Goal: Task Accomplishment & Management: Use online tool/utility

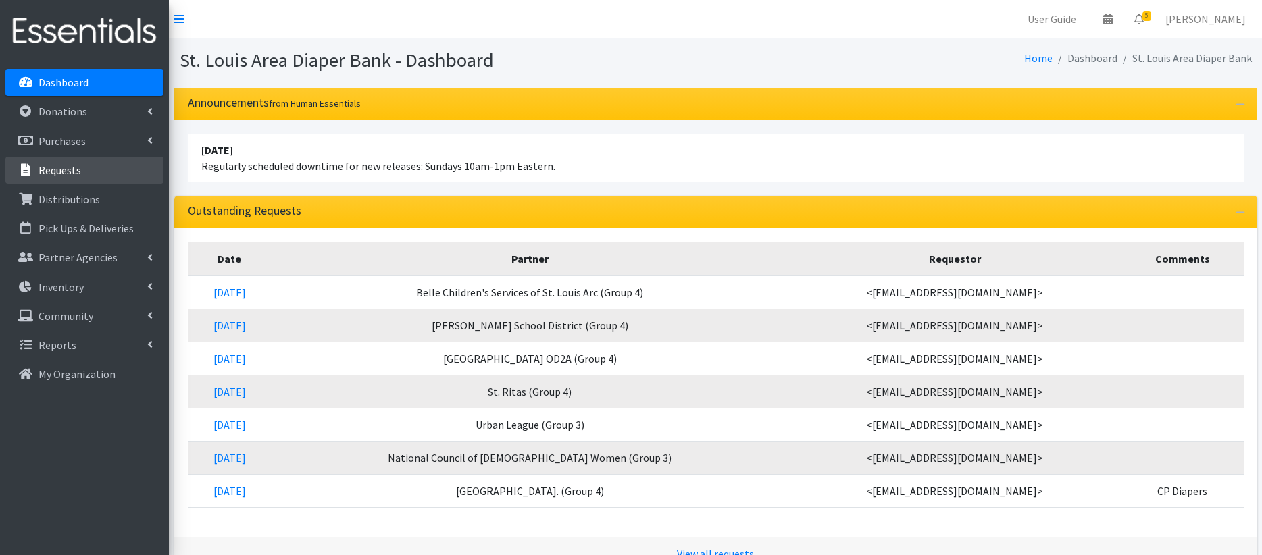
scroll to position [8, 0]
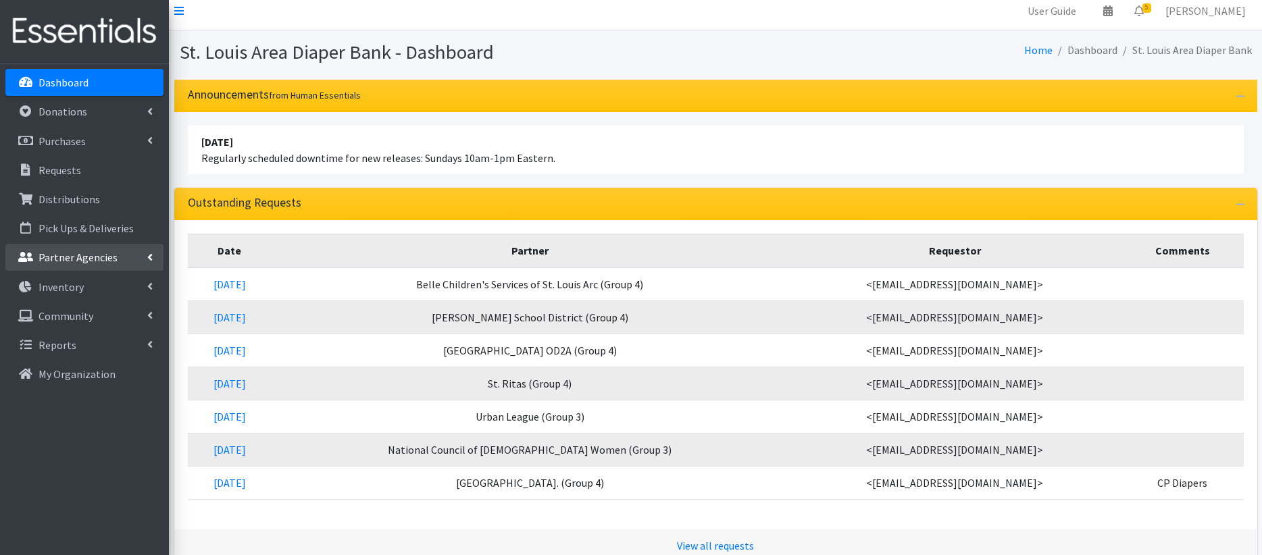
click at [93, 260] on p "Partner Agencies" at bounding box center [77, 258] width 79 height 14
click at [84, 288] on link "All Partners" at bounding box center [84, 287] width 158 height 27
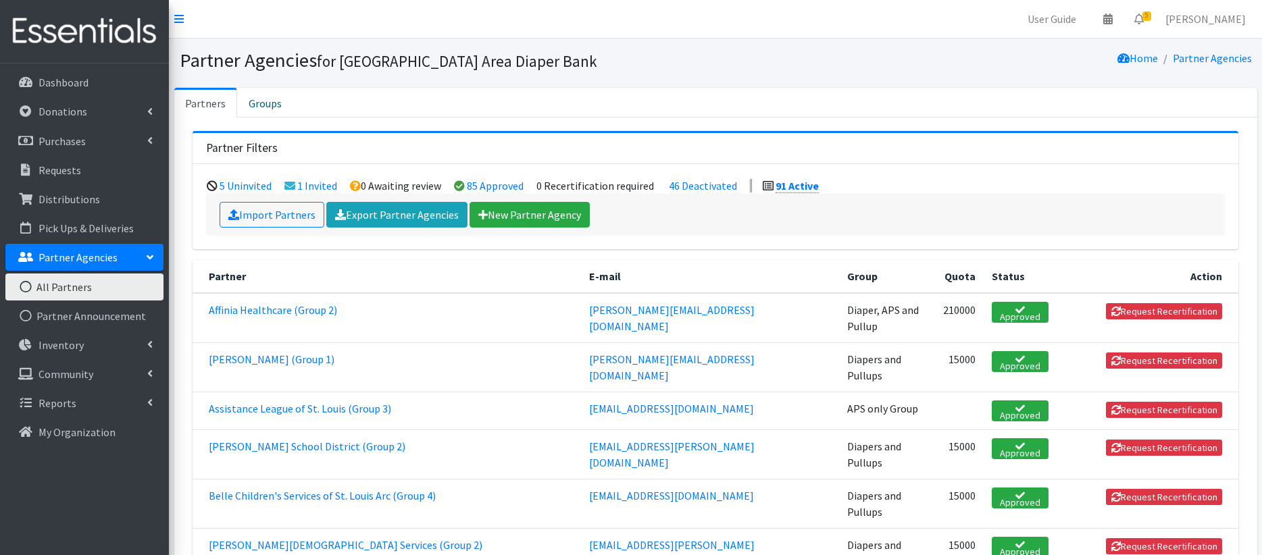
scroll to position [271, 0]
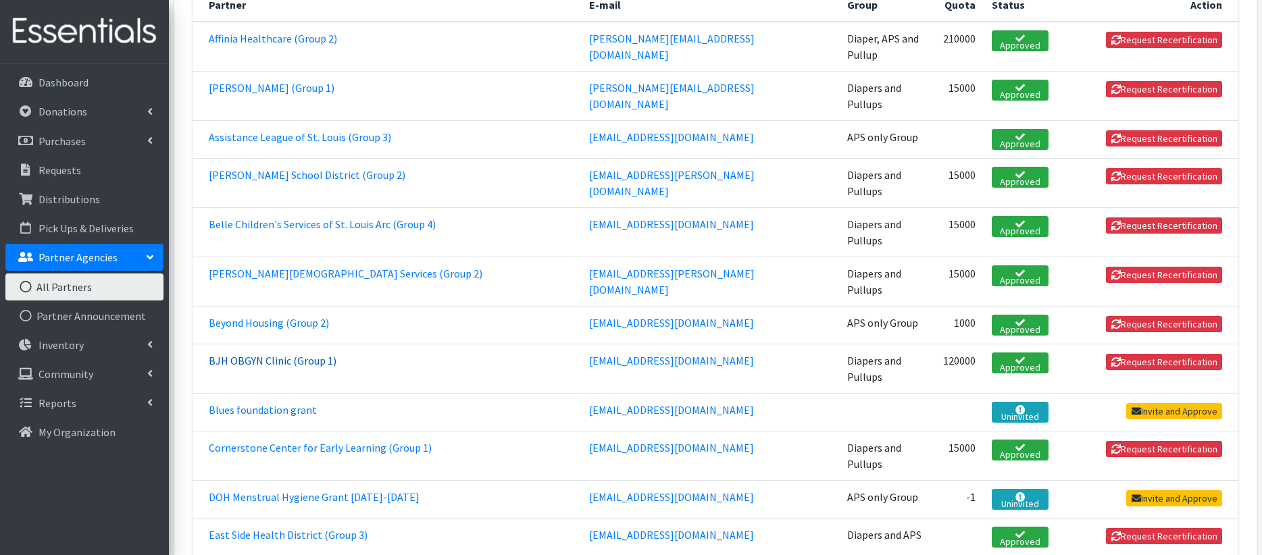
click at [300, 354] on link "BJH OBGYN Clinic (Group 1)" at bounding box center [273, 361] width 128 height 14
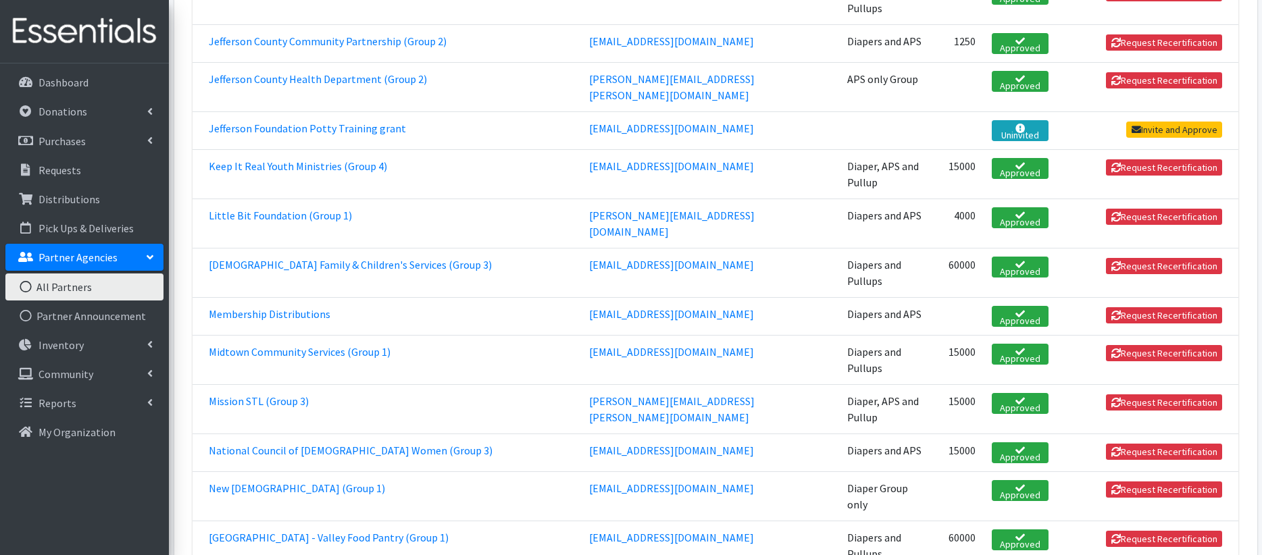
scroll to position [1653, 0]
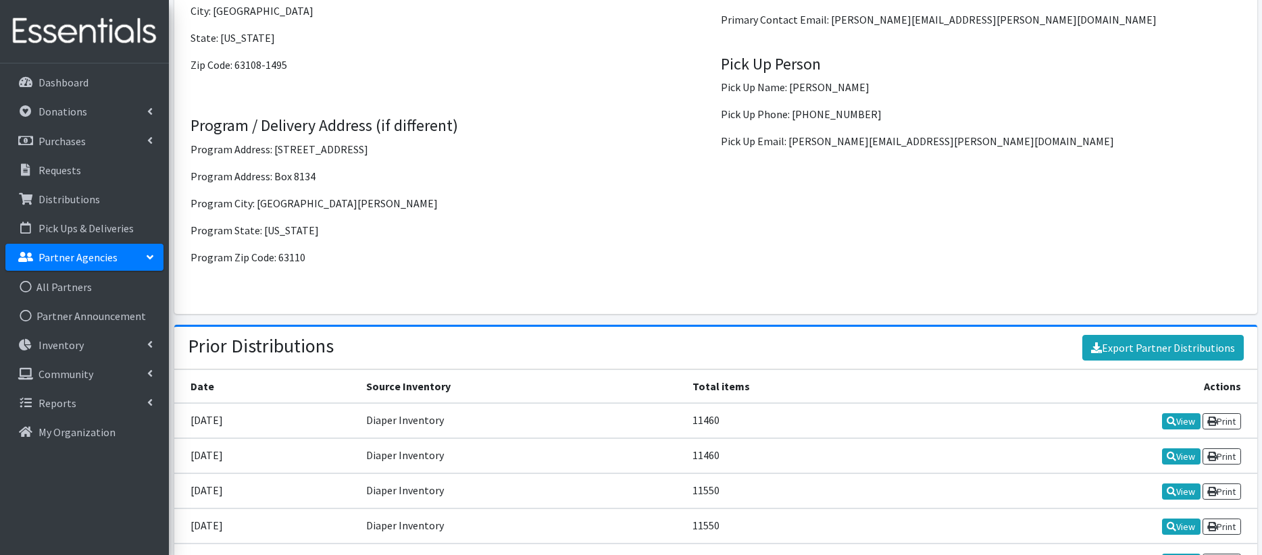
scroll to position [1437, 0]
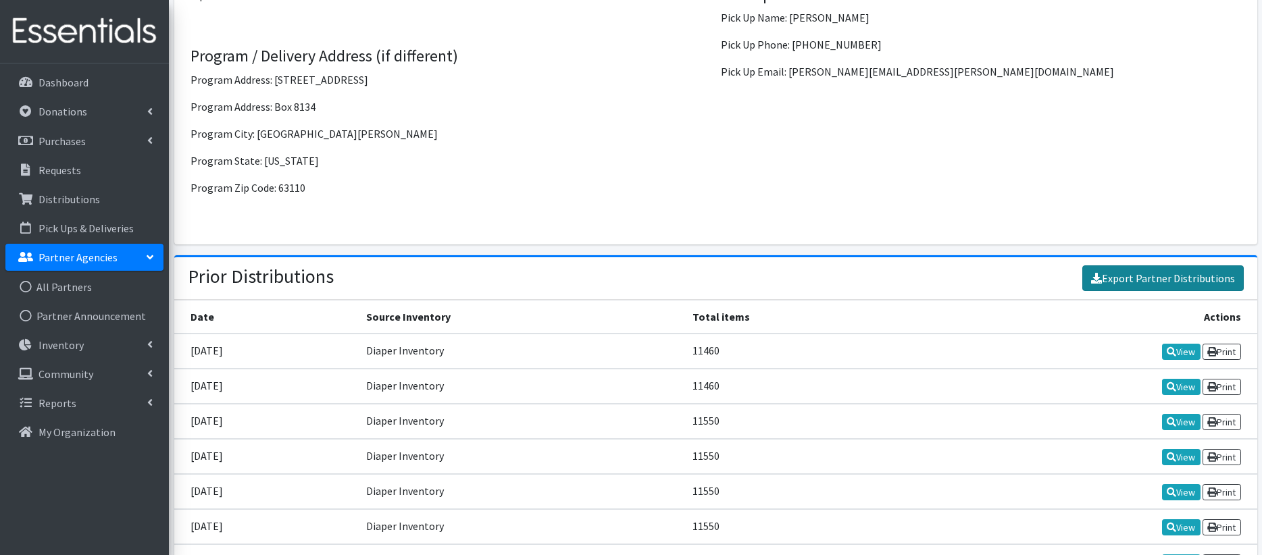
click at [1134, 265] on link "Export Partner Distributions" at bounding box center [1162, 278] width 161 height 26
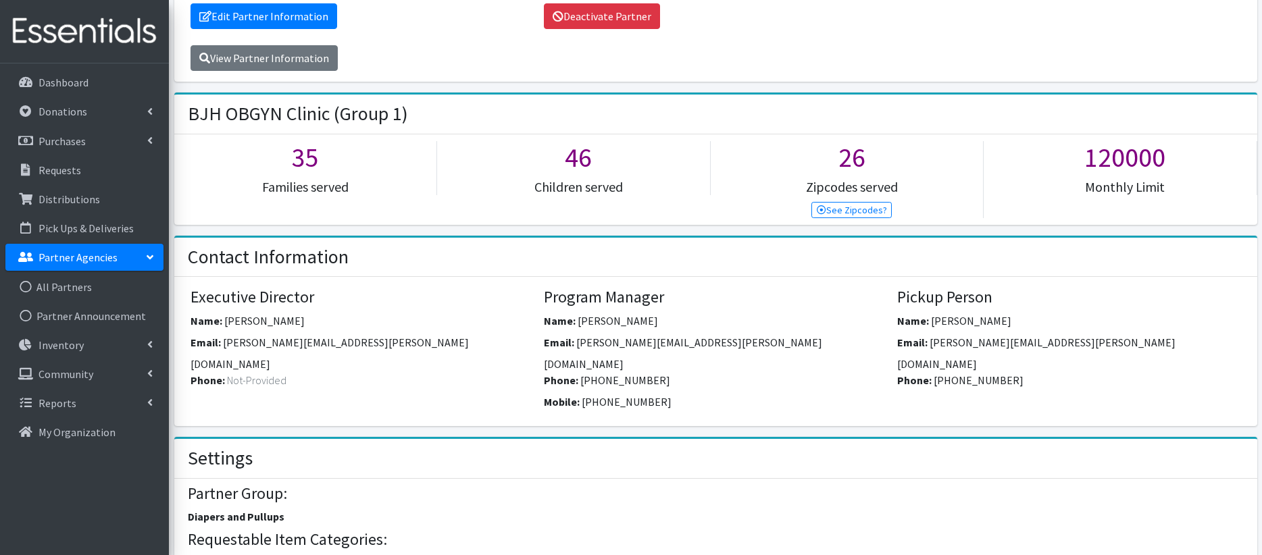
scroll to position [0, 0]
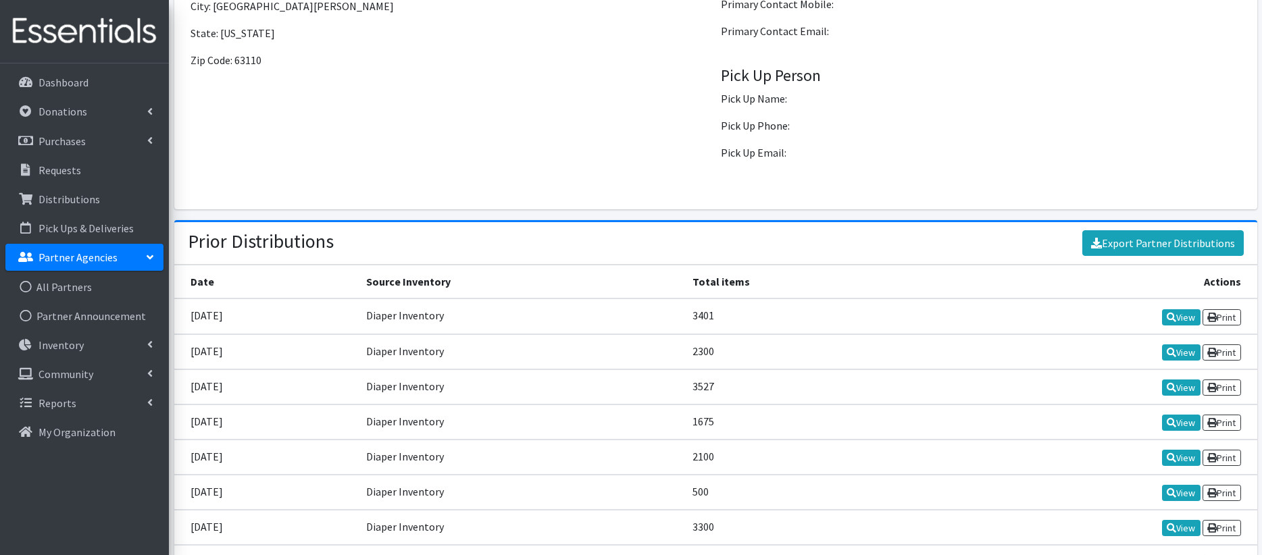
scroll to position [1351, 0]
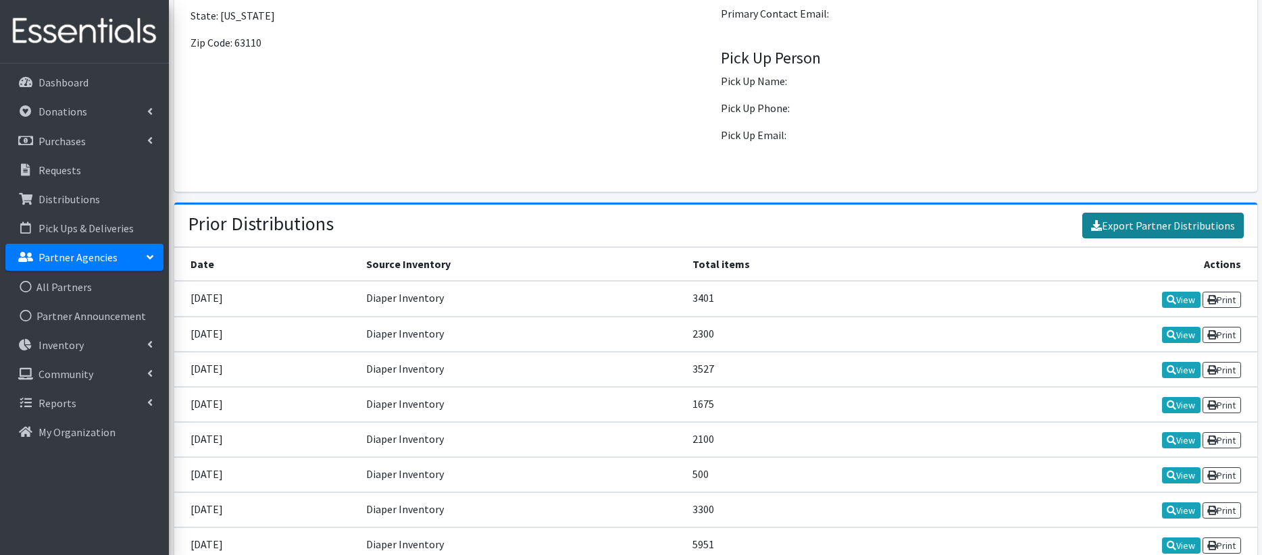
click at [1160, 227] on link "Export Partner Distributions" at bounding box center [1162, 226] width 161 height 26
